Goal: Transaction & Acquisition: Purchase product/service

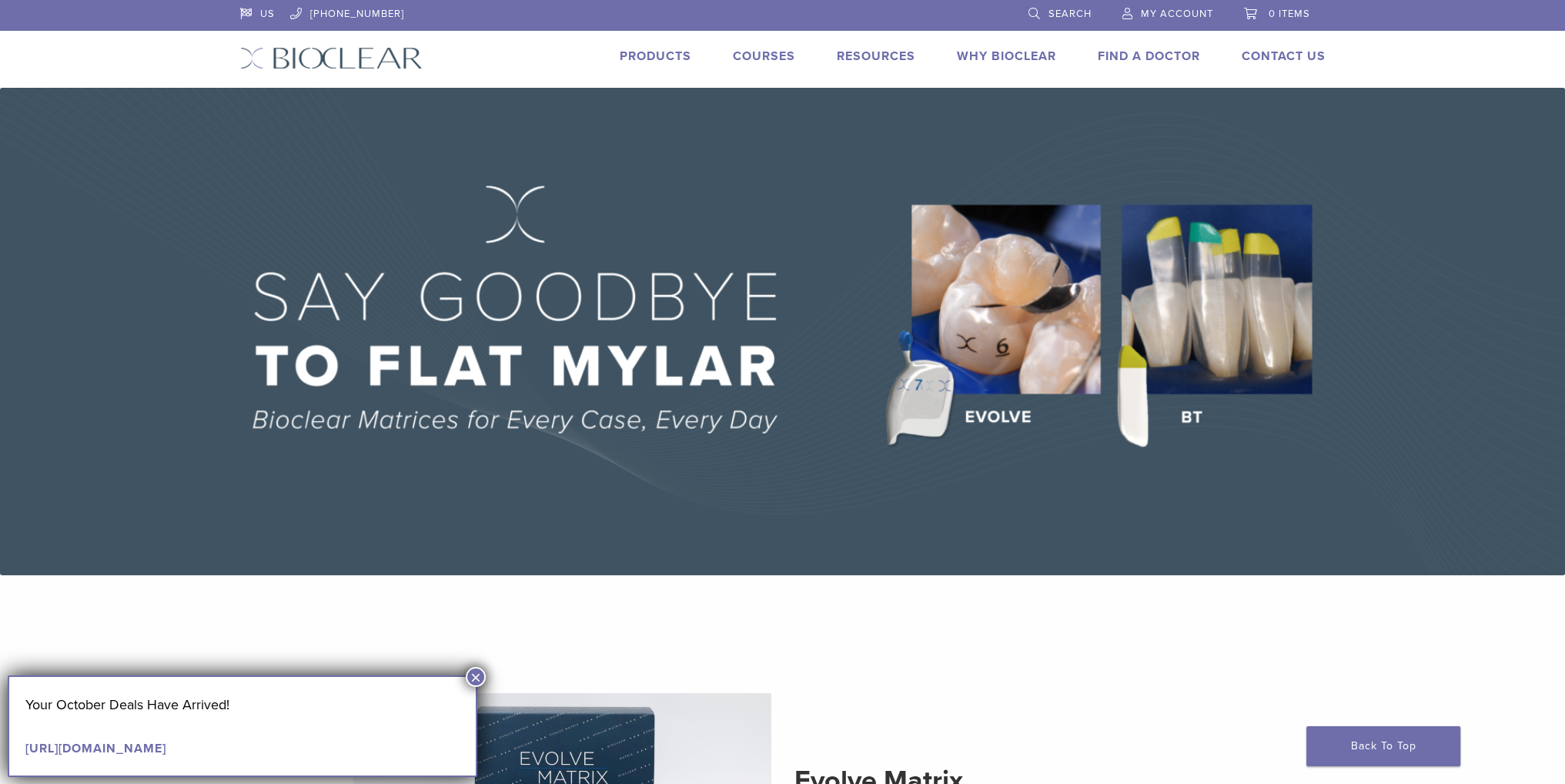
click at [1151, 16] on span "My Account" at bounding box center [1178, 14] width 73 height 13
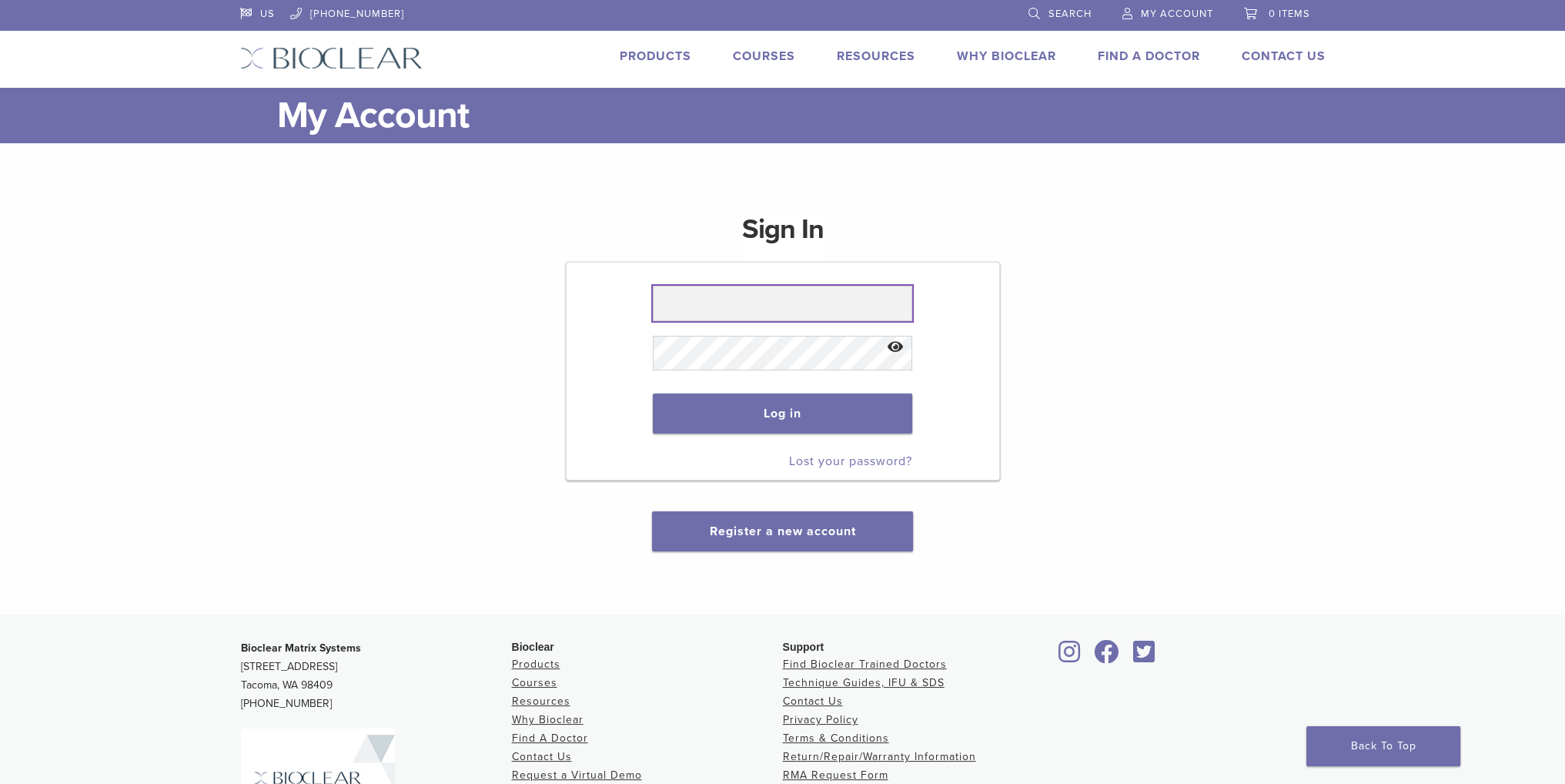
click at [772, 295] on input "text" at bounding box center [782, 303] width 259 height 35
click at [721, 301] on input "text" at bounding box center [782, 303] width 259 height 35
click at [711, 309] on input "text" at bounding box center [782, 303] width 259 height 35
type input "**********"
click at [744, 401] on button "Log in" at bounding box center [782, 413] width 259 height 40
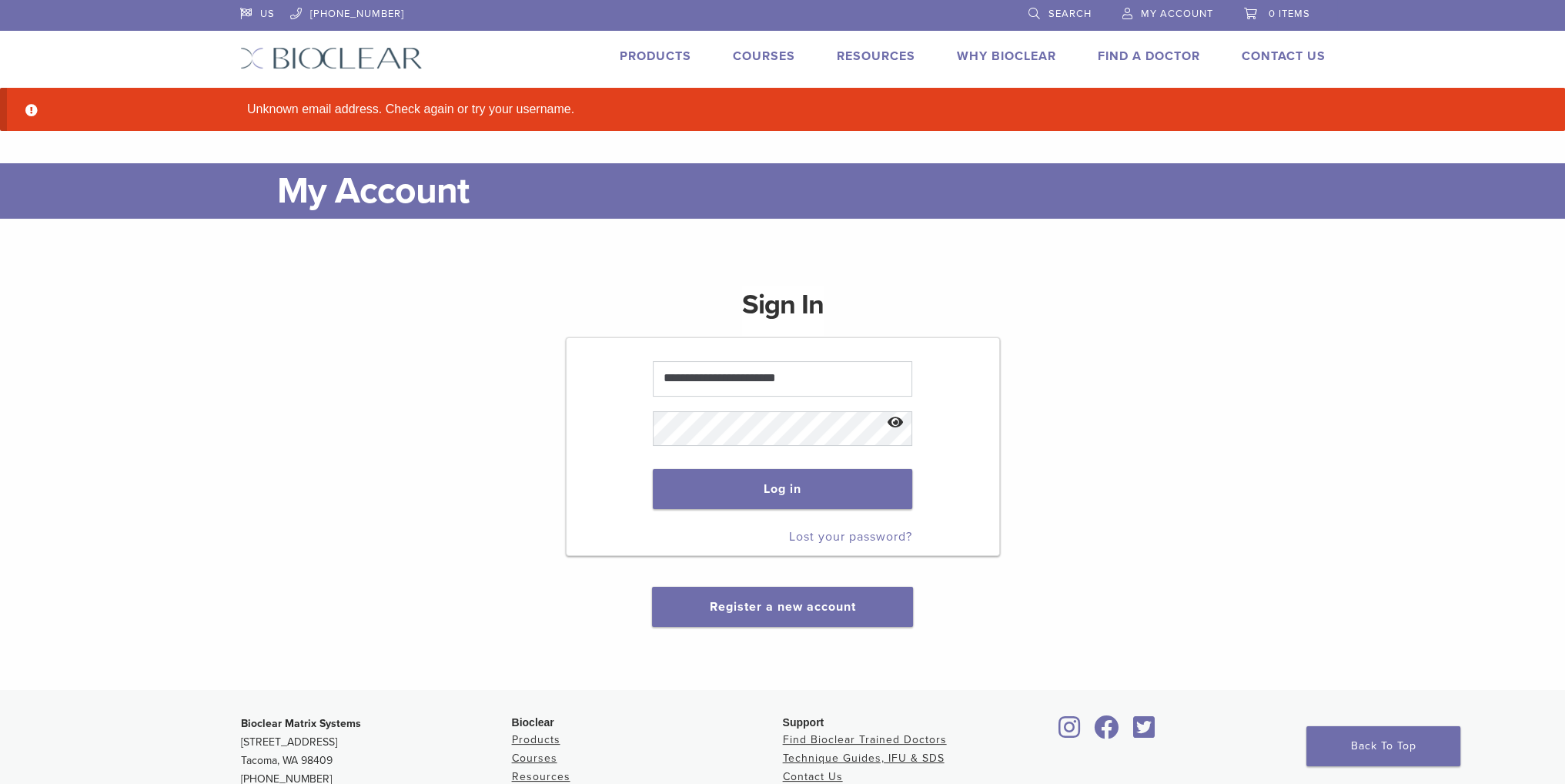
click at [1121, 332] on div "**********" at bounding box center [783, 446] width 1086 height 359
click at [890, 529] on link "Lost your password?" at bounding box center [851, 537] width 123 height 15
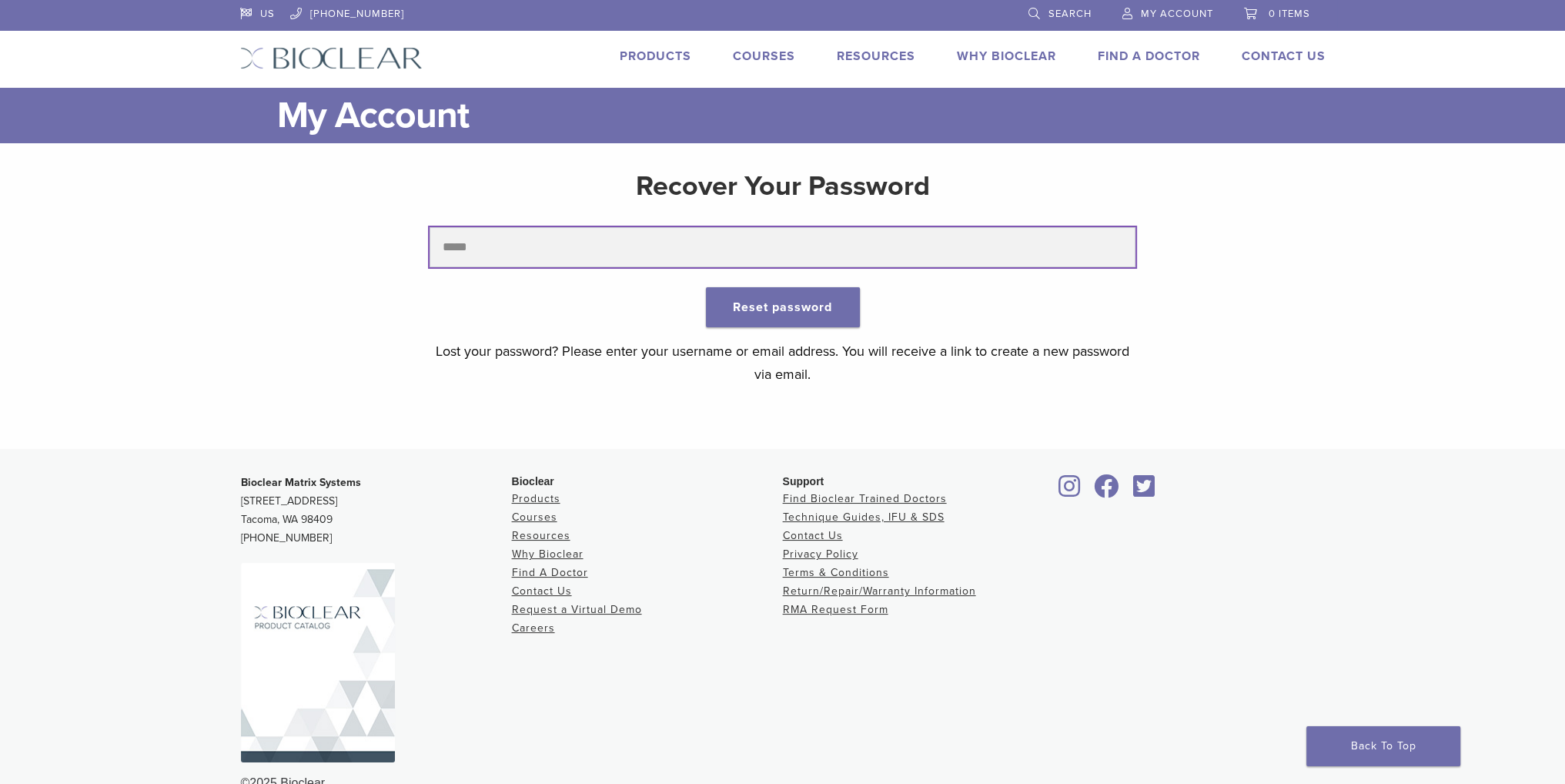
click at [746, 255] on input "text" at bounding box center [782, 246] width 706 height 40
type input "**********"
click at [706, 287] on button "Reset password" at bounding box center [782, 306] width 154 height 40
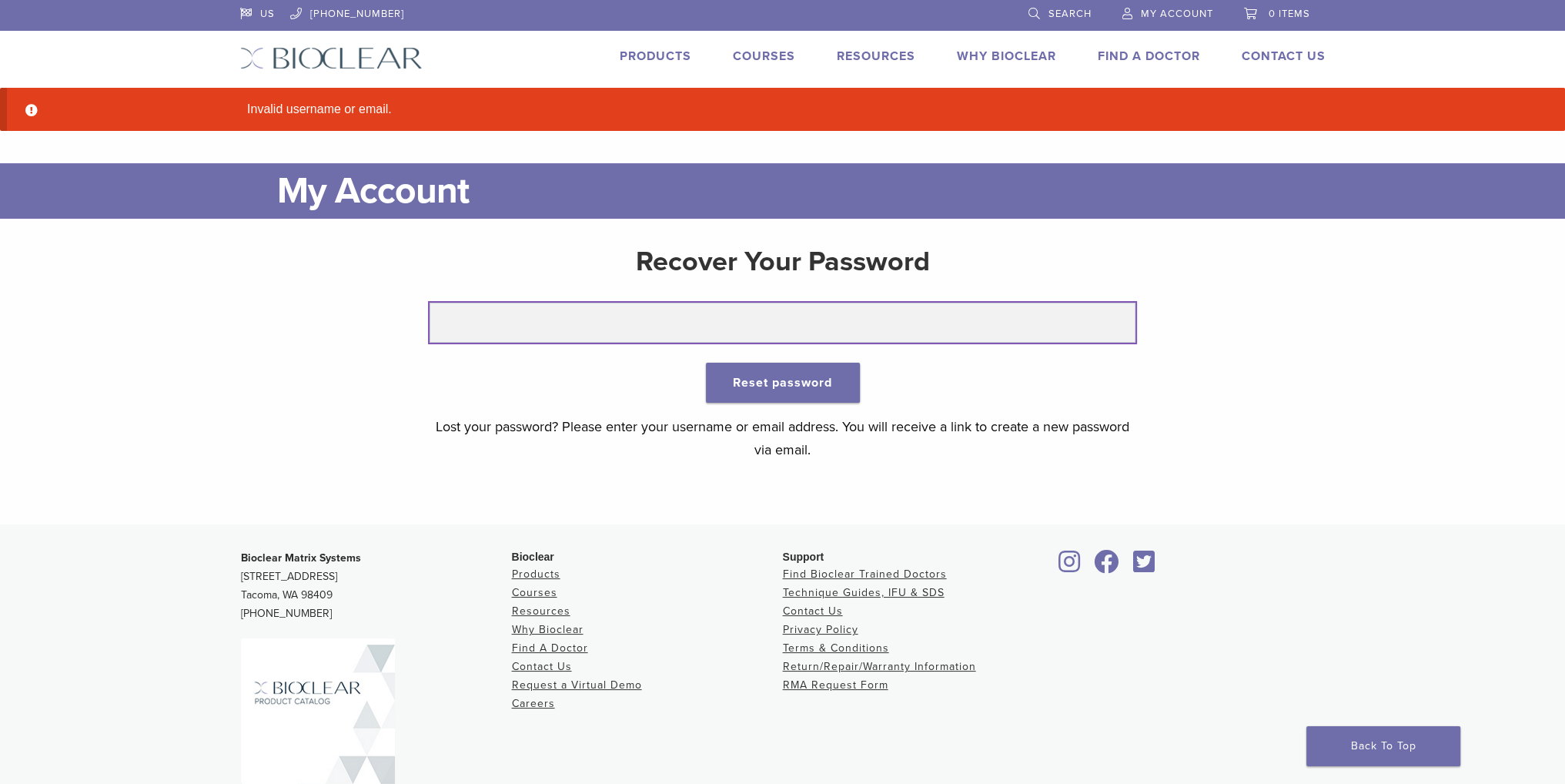
click at [501, 325] on input "text" at bounding box center [782, 322] width 706 height 40
type input "**********"
click at [706, 363] on button "Reset password" at bounding box center [782, 382] width 154 height 40
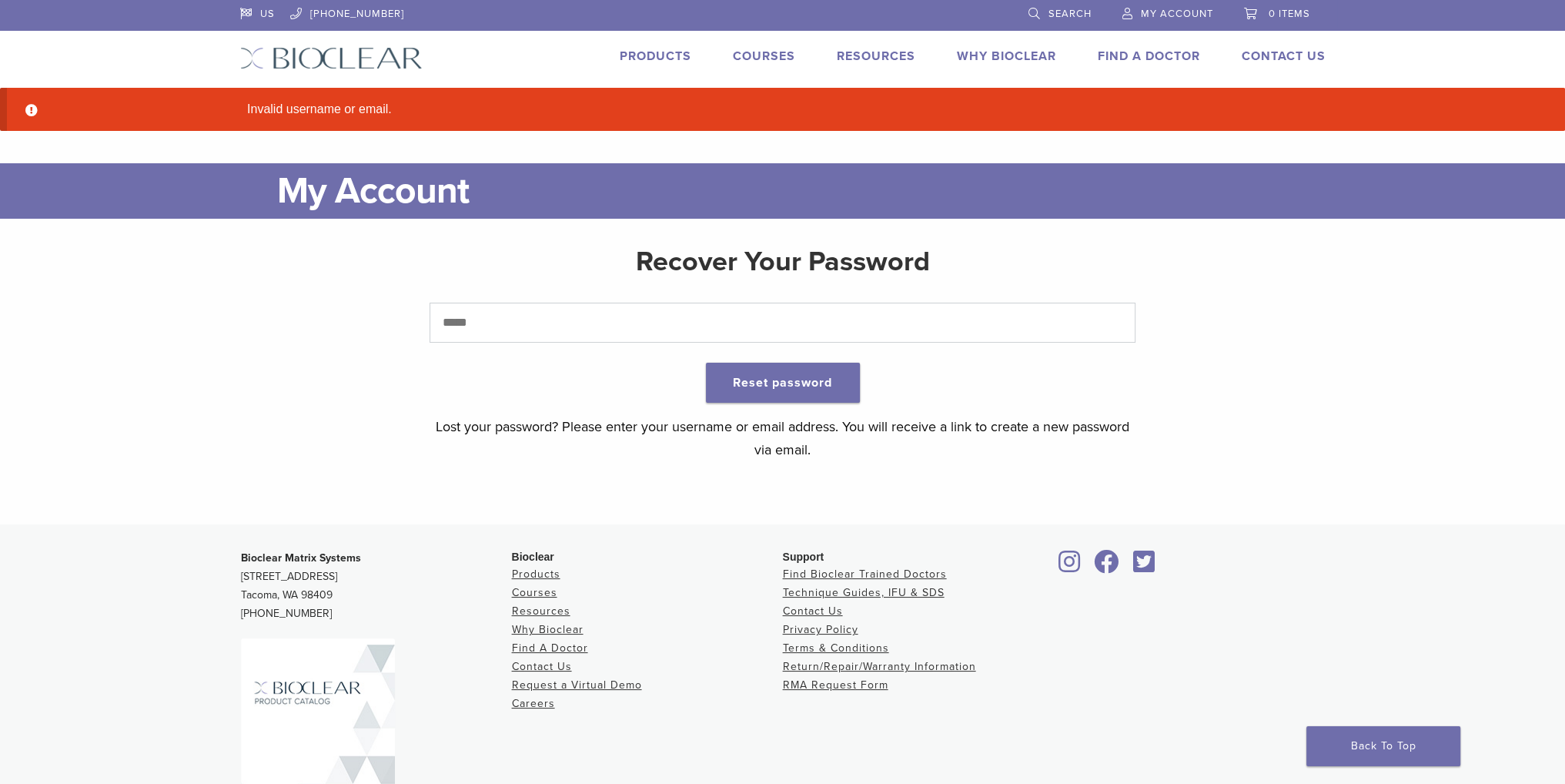
click at [1177, 14] on span "My Account" at bounding box center [1178, 14] width 73 height 13
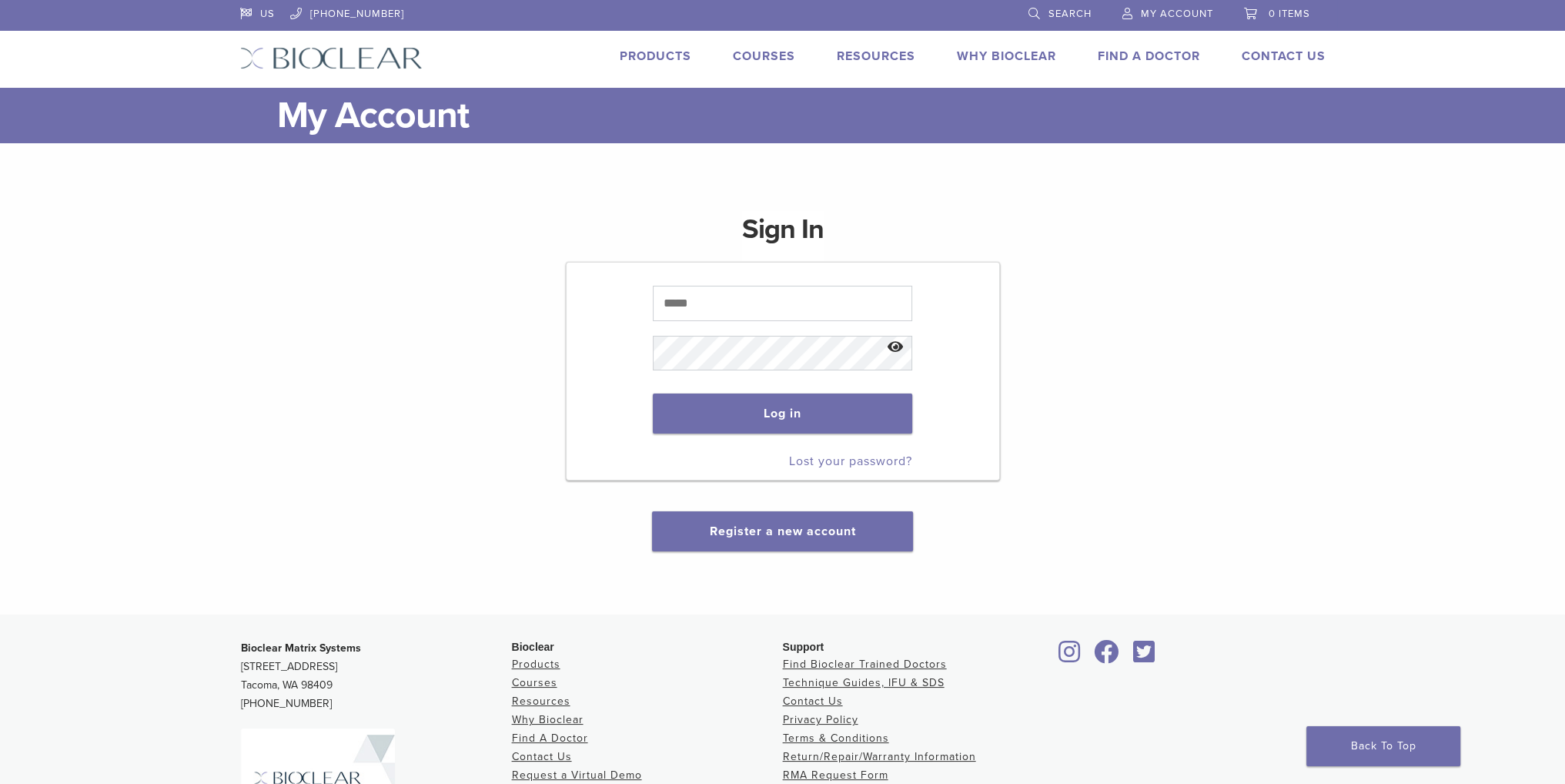
click at [665, 50] on link "Products" at bounding box center [655, 56] width 72 height 15
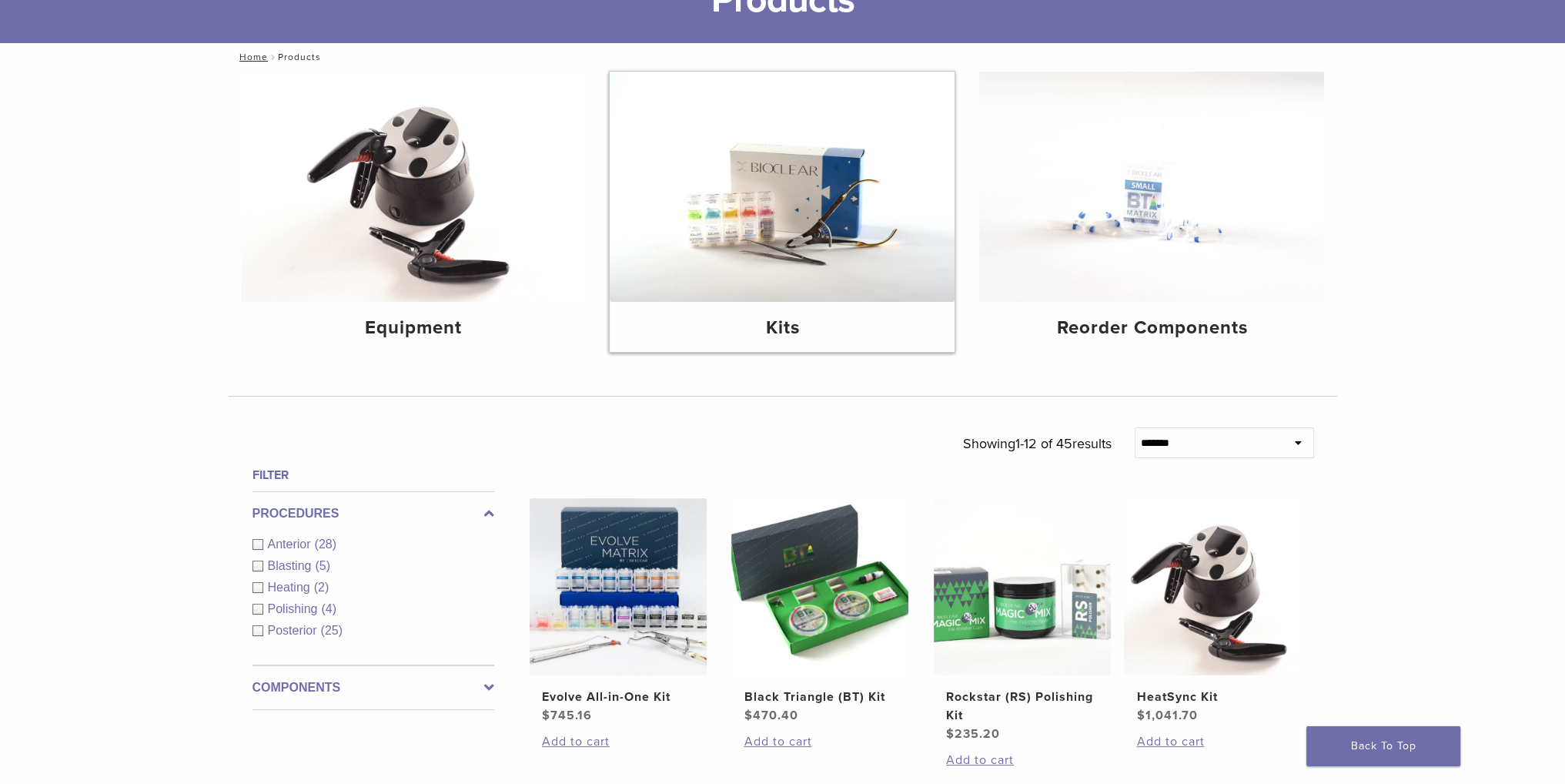
scroll to position [154, 0]
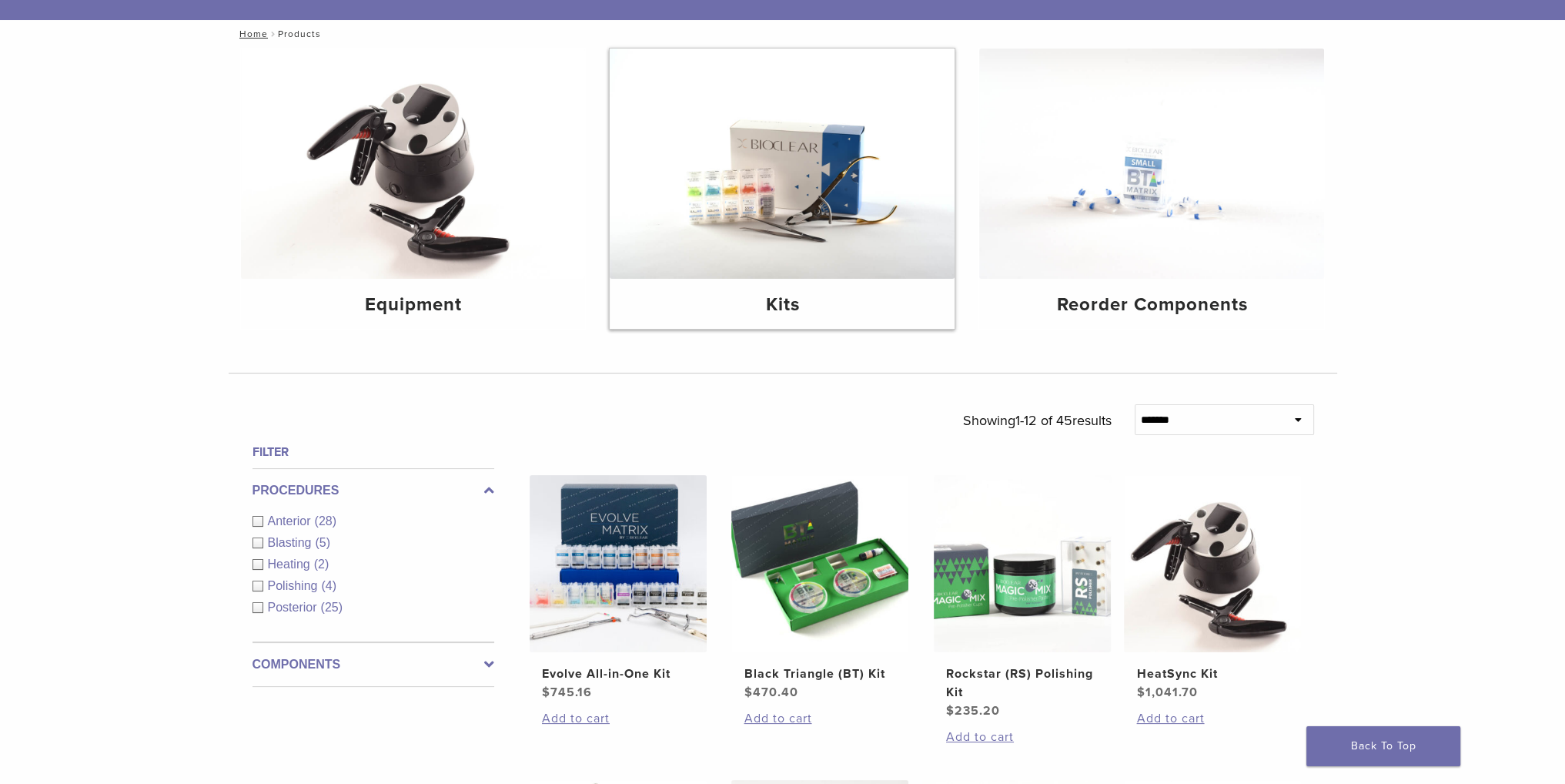
click at [831, 127] on img at bounding box center [782, 163] width 345 height 230
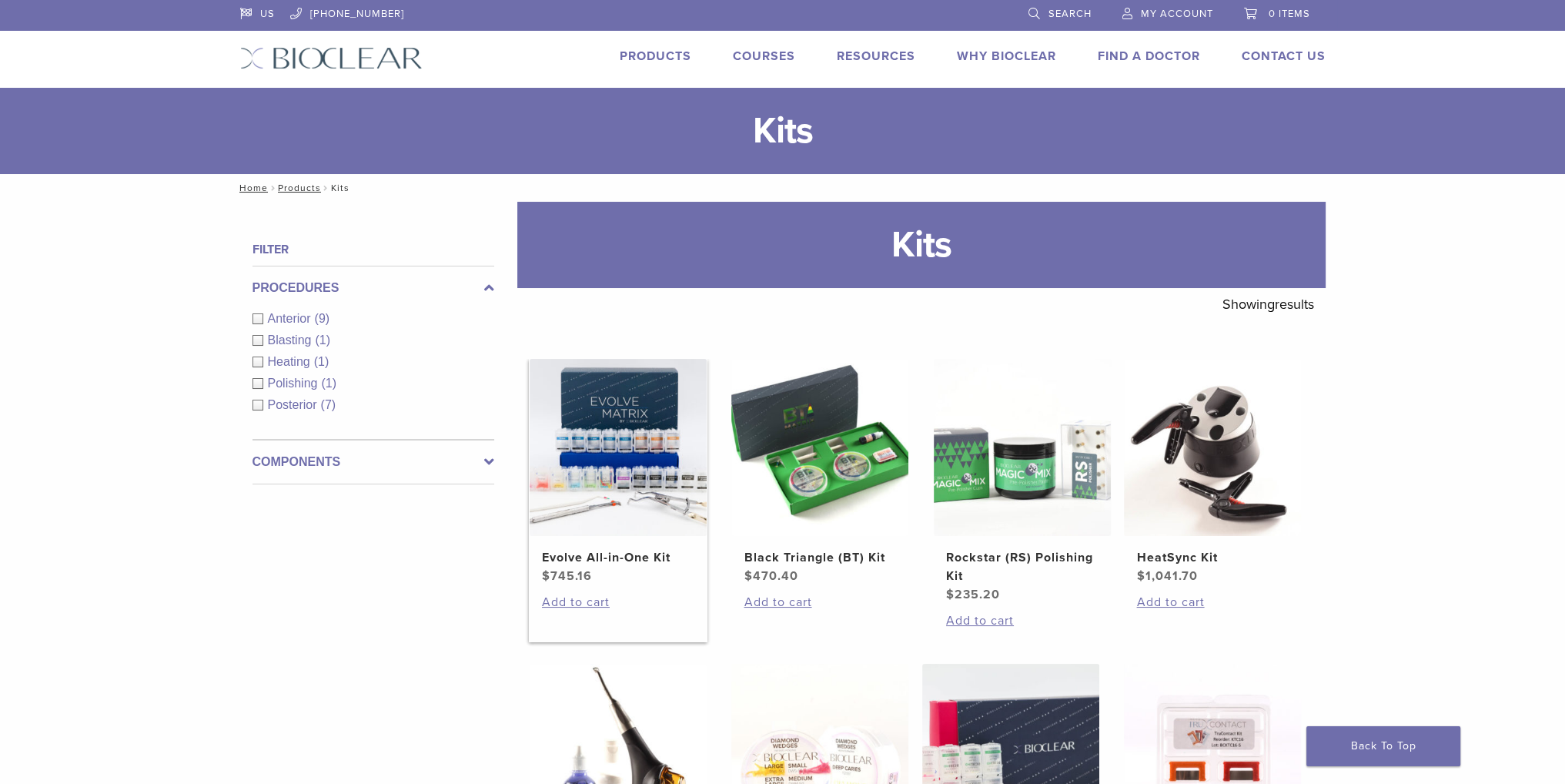
click at [605, 462] on img at bounding box center [619, 447] width 177 height 177
click at [659, 50] on link "Products" at bounding box center [655, 56] width 72 height 15
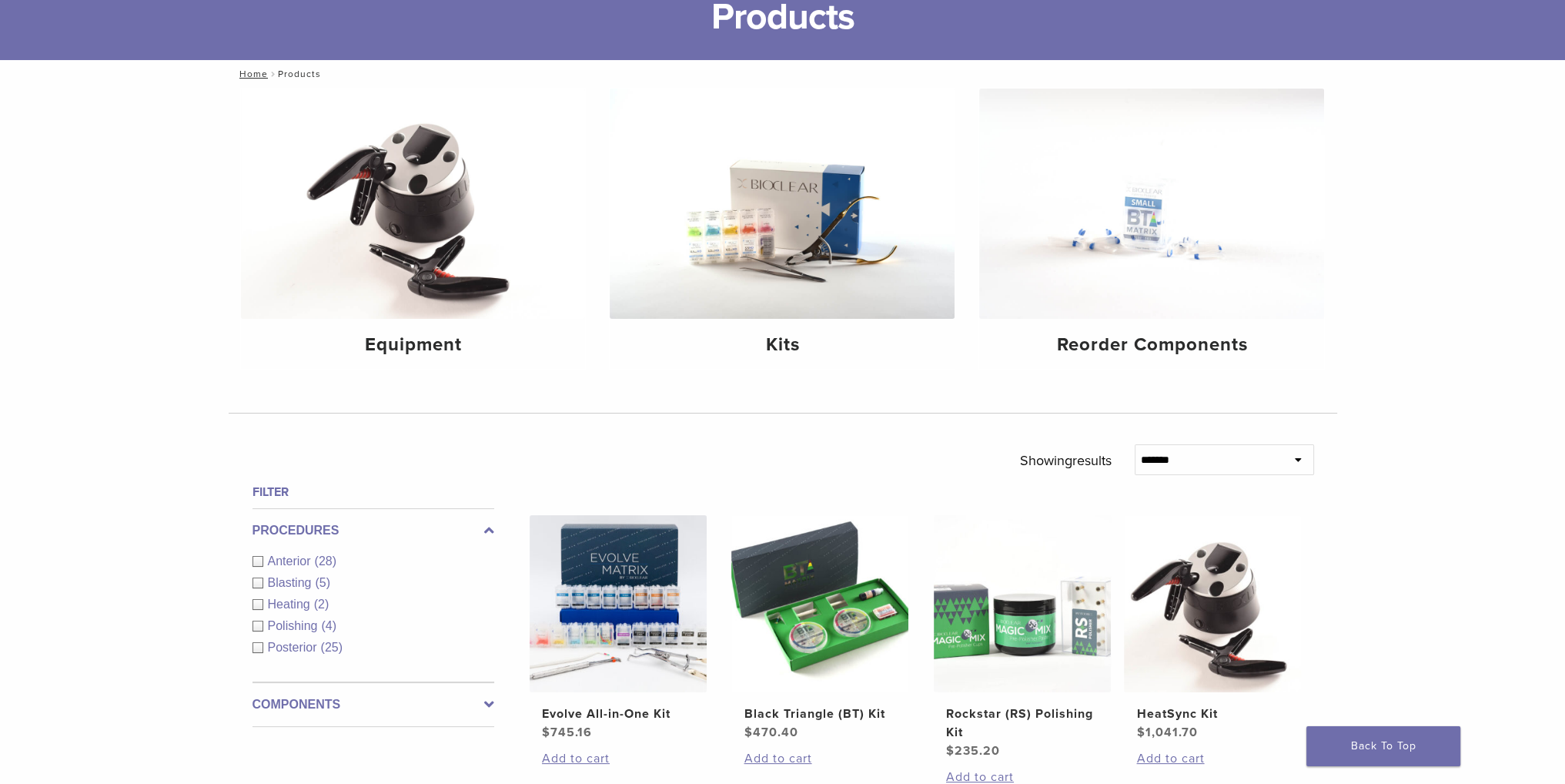
scroll to position [154, 0]
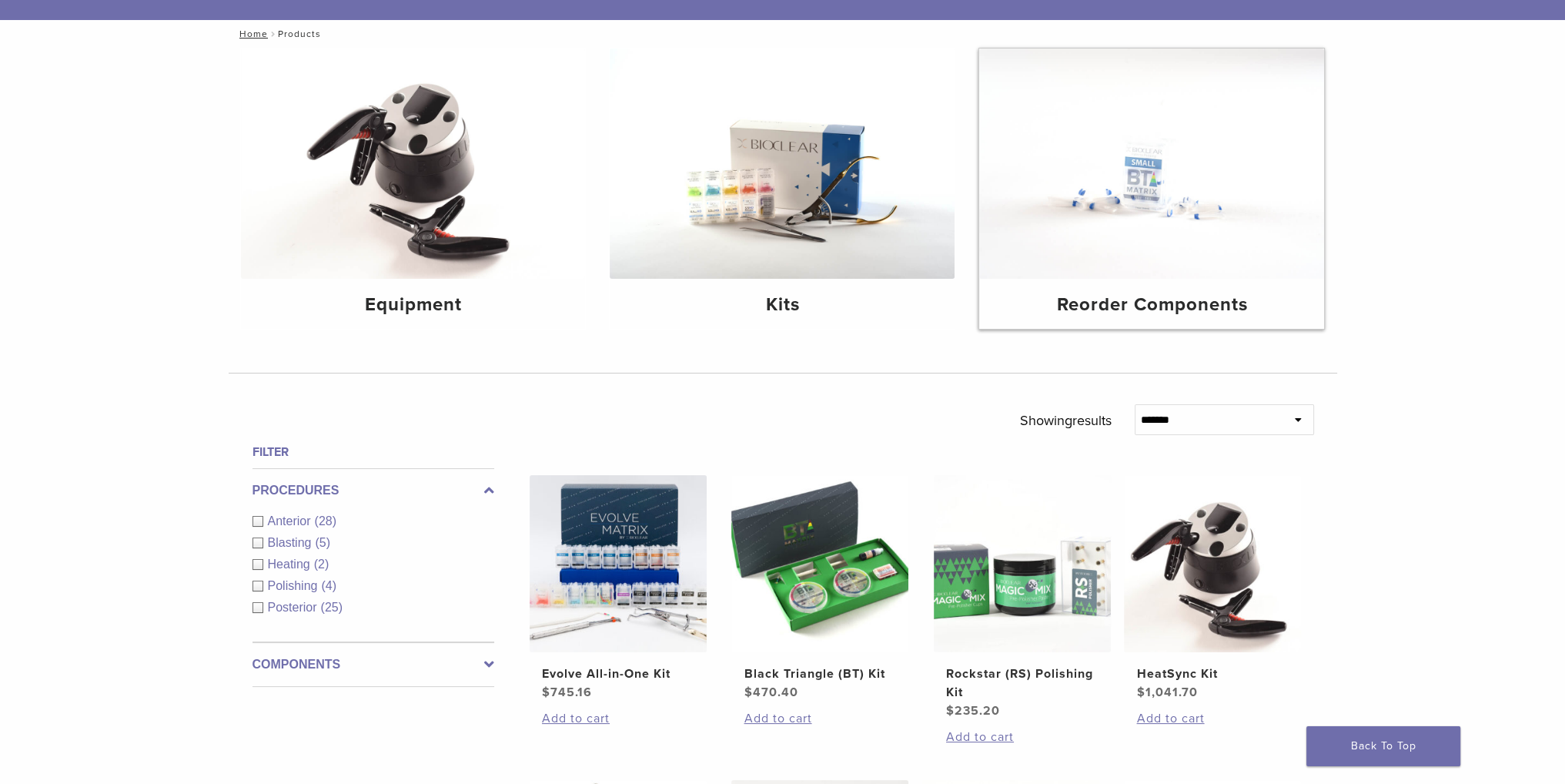
click at [1100, 210] on img at bounding box center [1151, 163] width 345 height 230
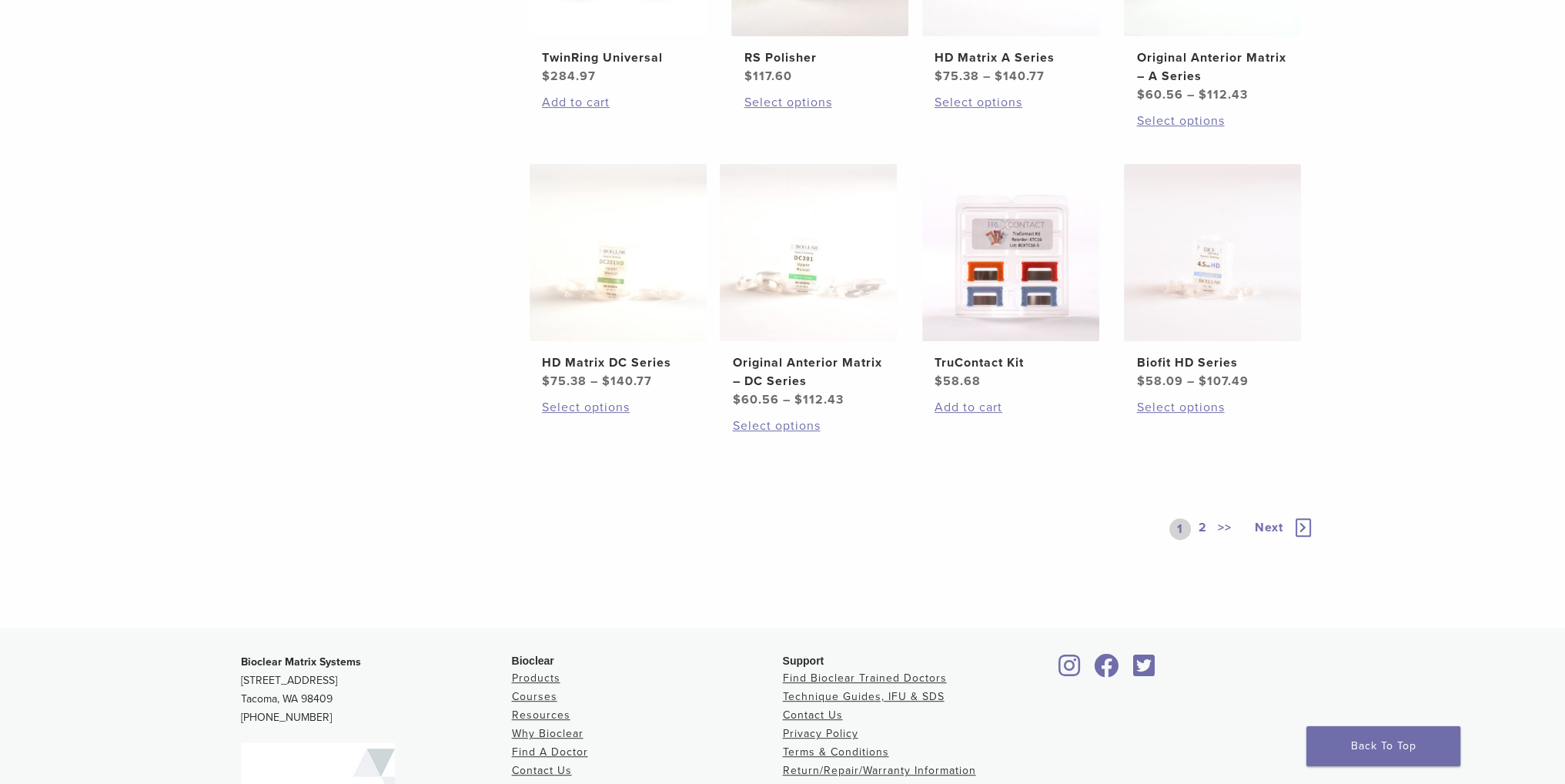
scroll to position [846, 0]
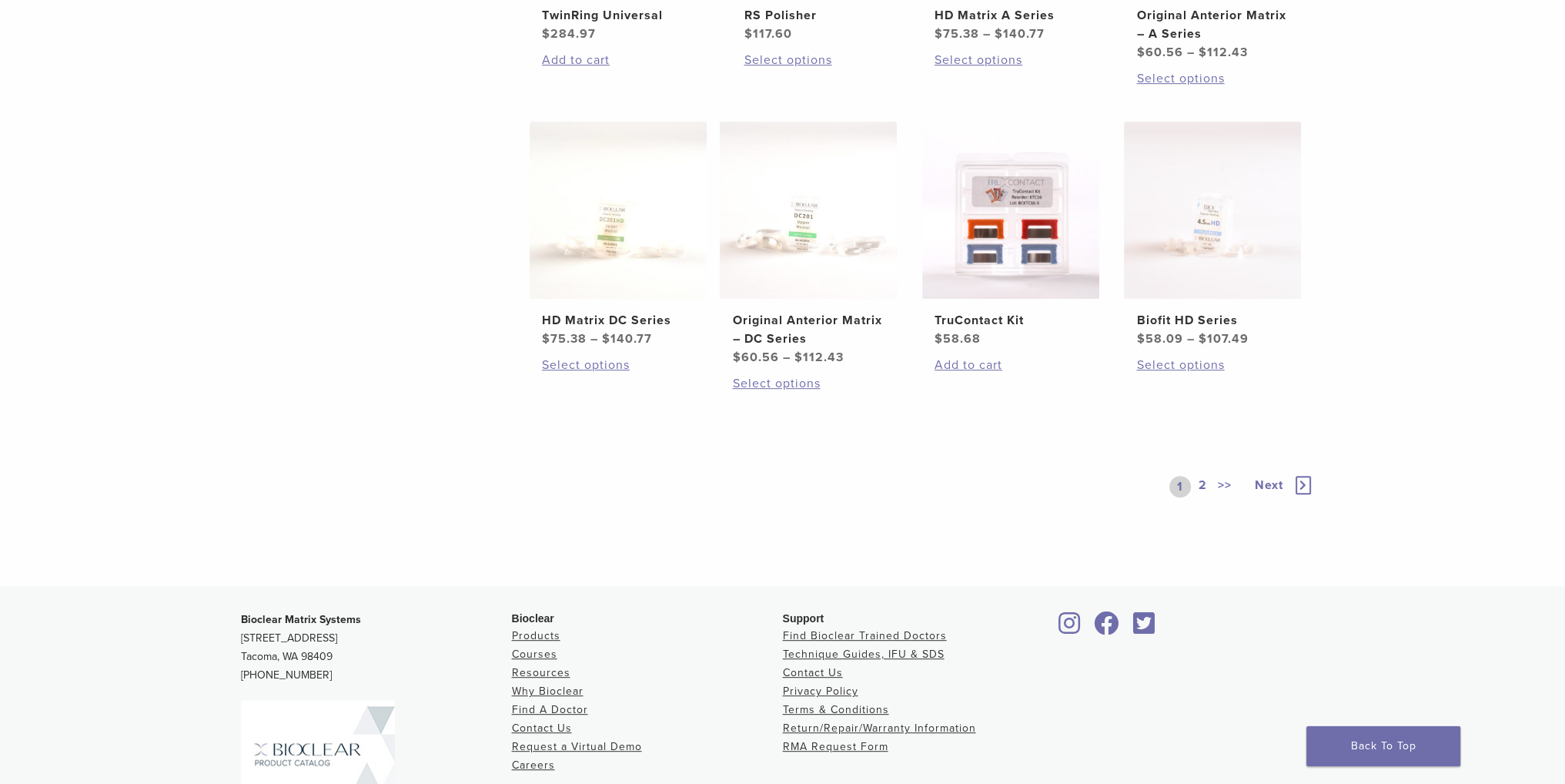
click at [1199, 484] on link "2" at bounding box center [1203, 487] width 14 height 22
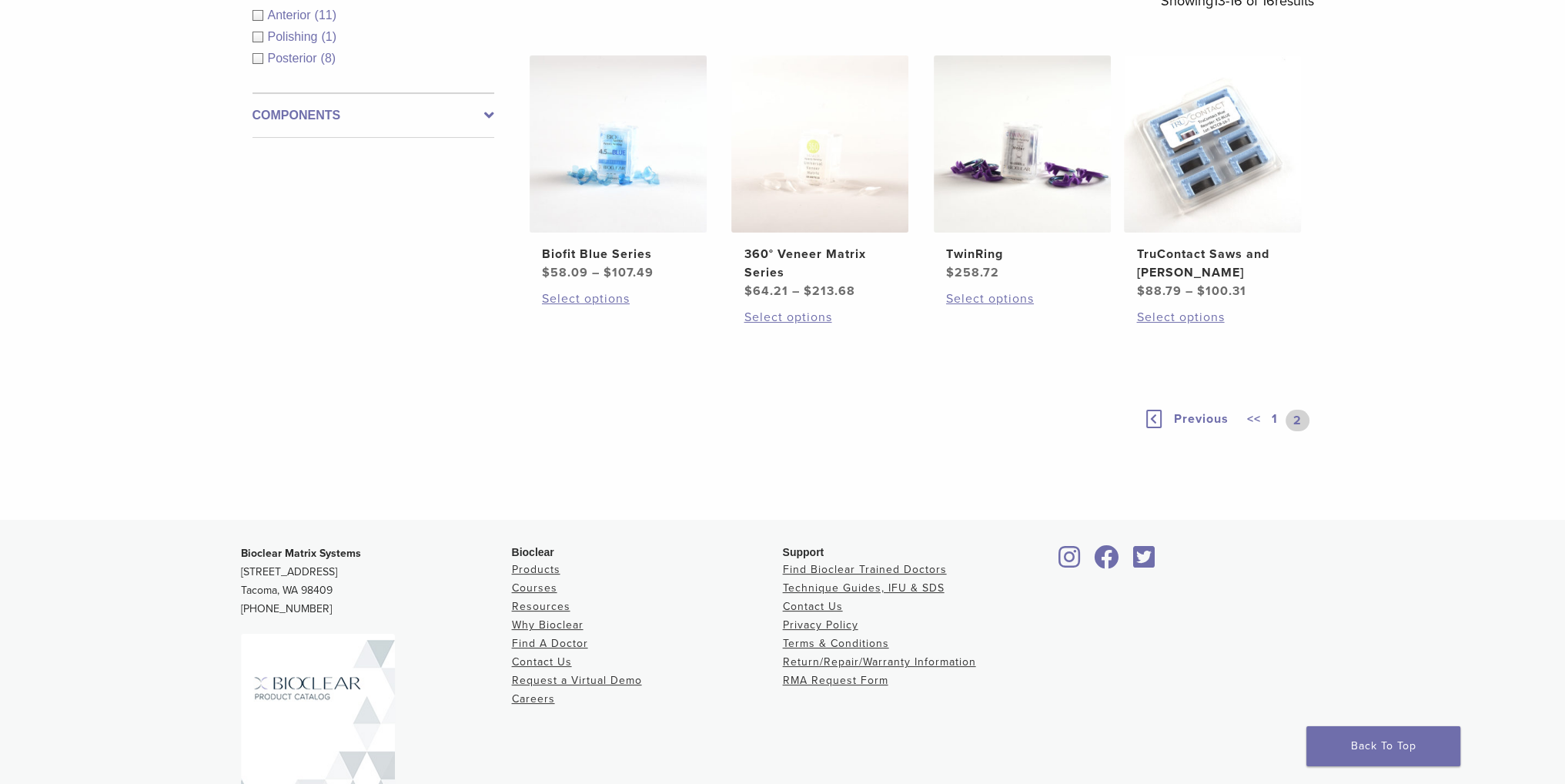
scroll to position [99, 0]
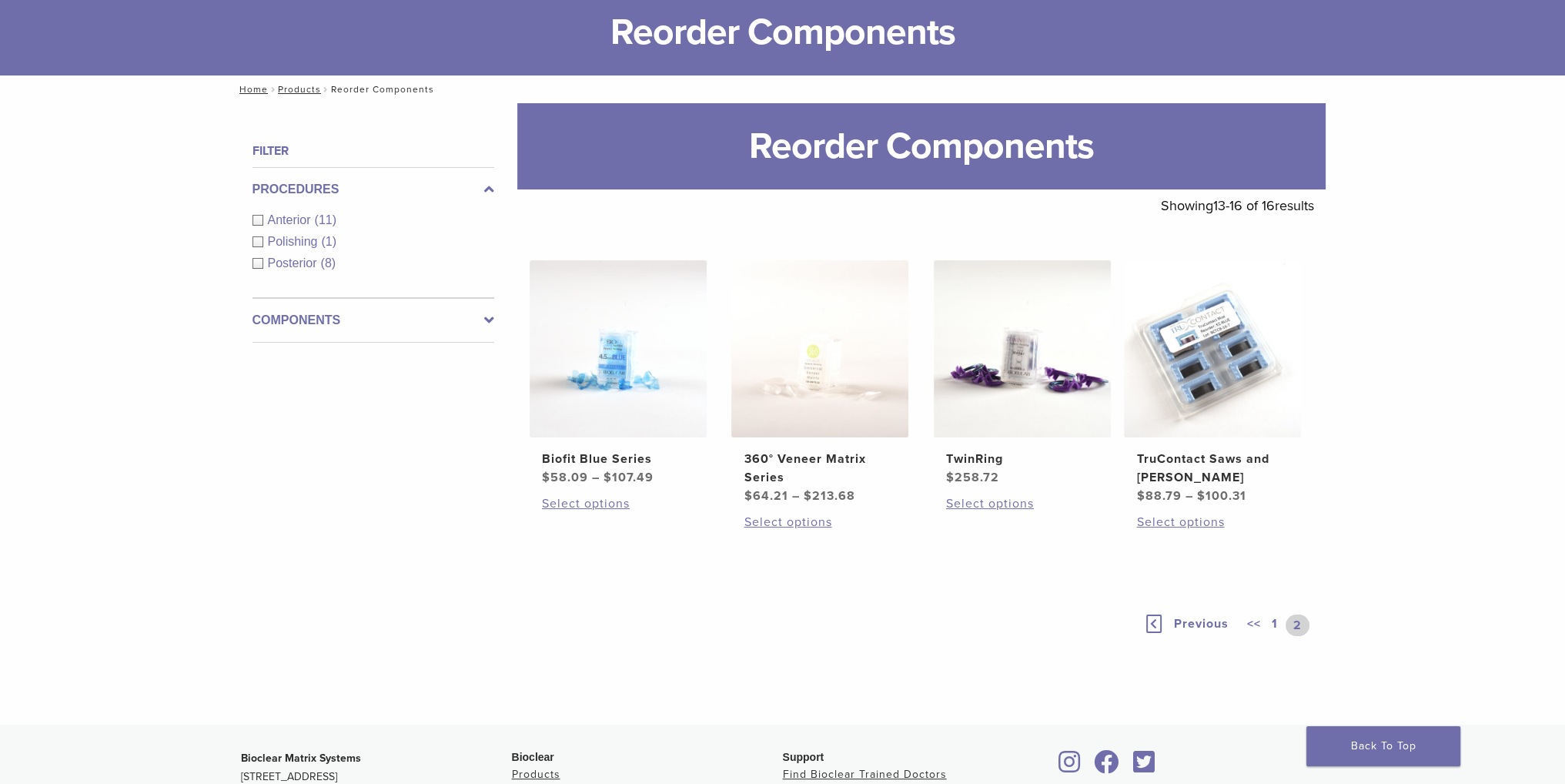
click at [1275, 623] on link "1" at bounding box center [1275, 625] width 13 height 22
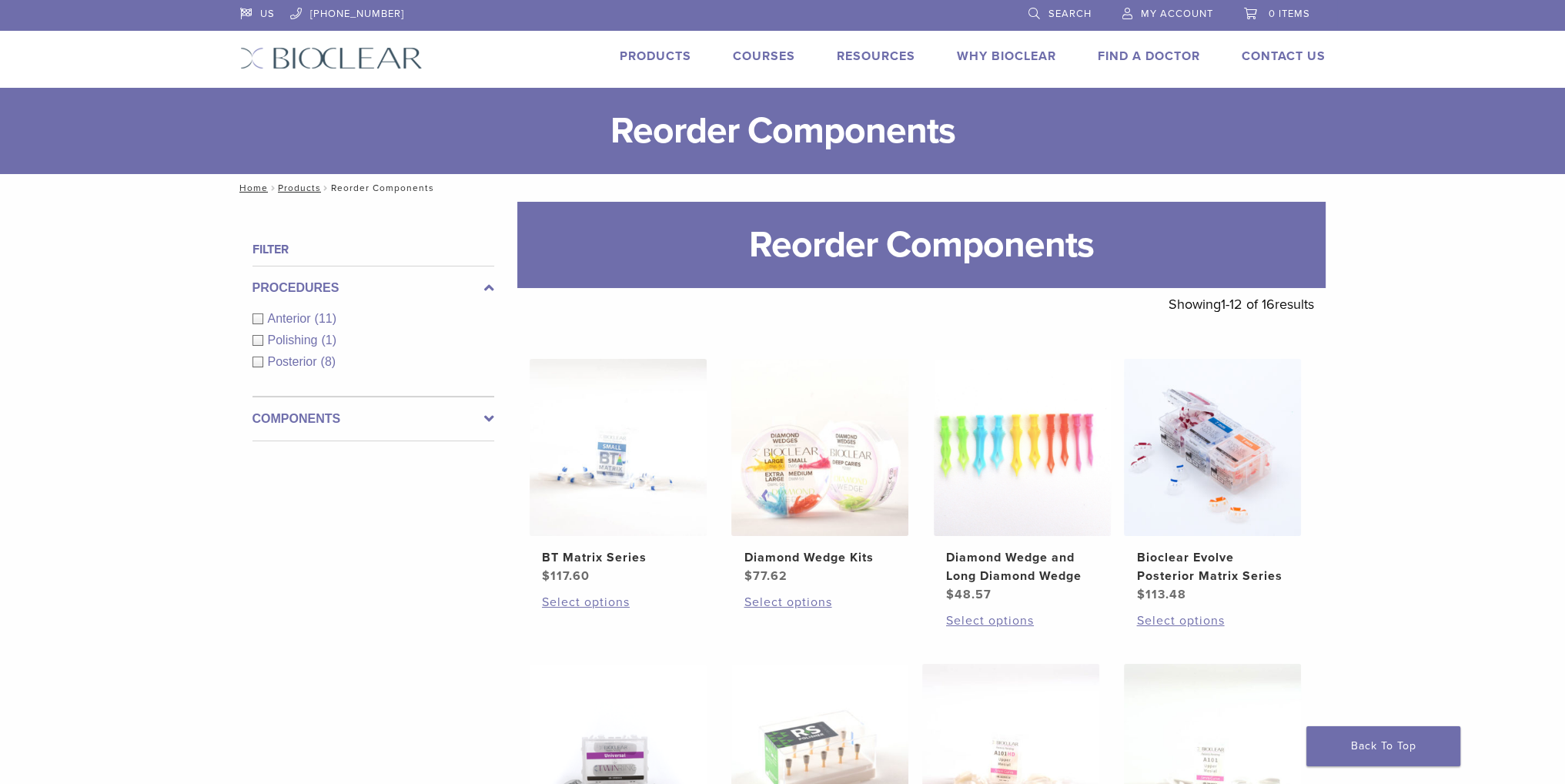
click at [663, 61] on link "Products" at bounding box center [655, 56] width 72 height 15
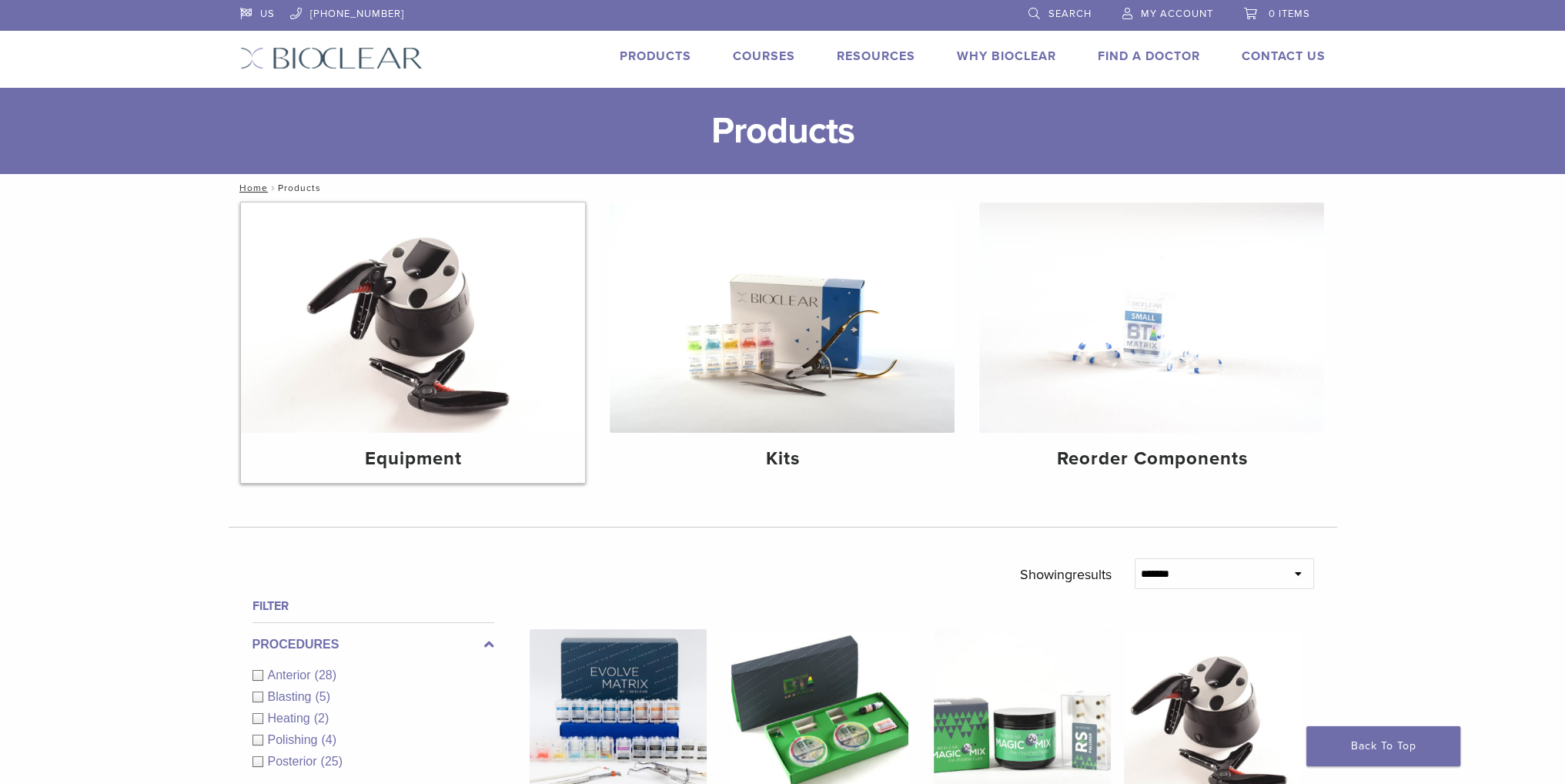
click at [441, 353] on img at bounding box center [414, 317] width 345 height 230
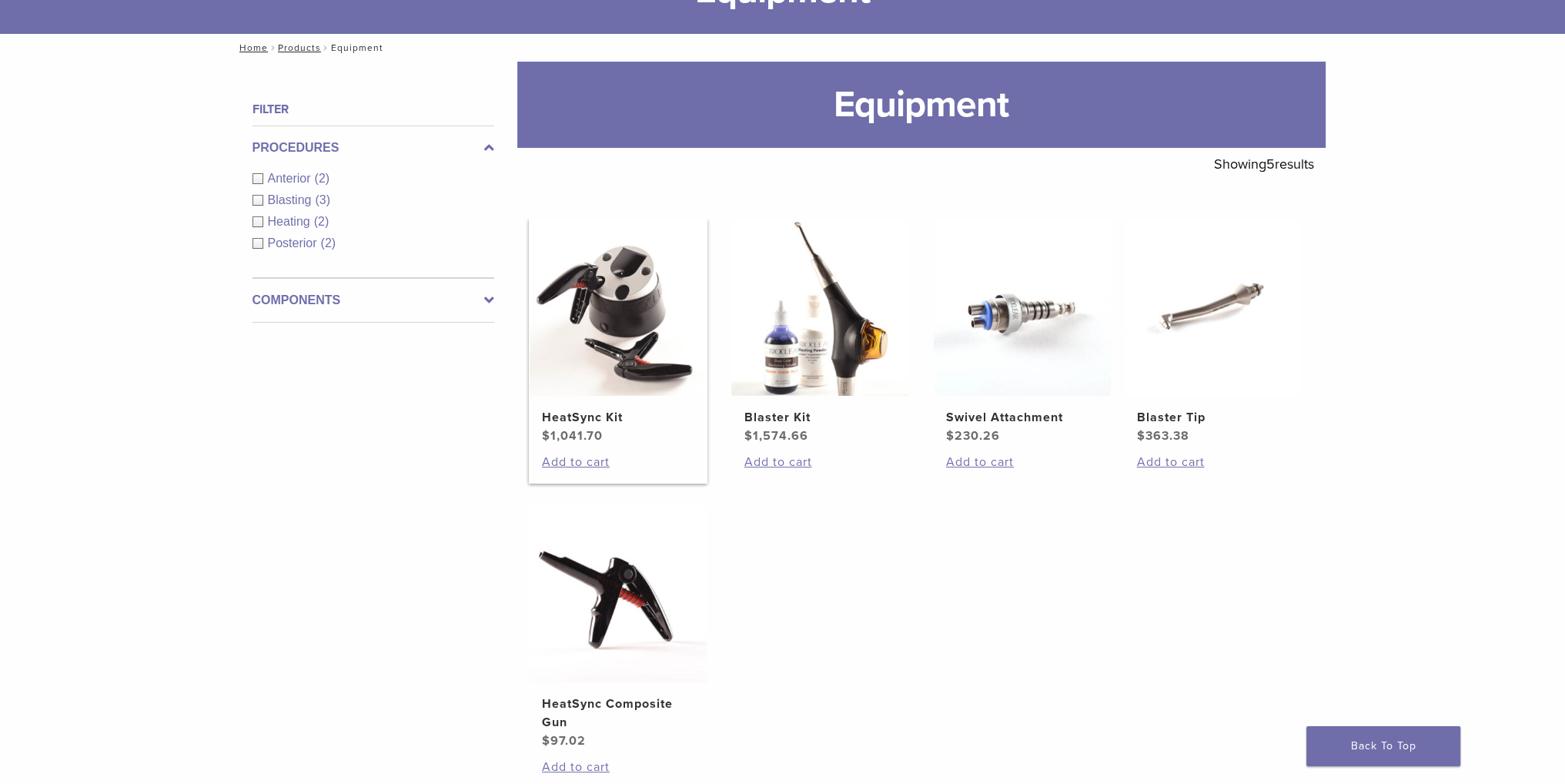
scroll to position [154, 0]
